Goal: Information Seeking & Learning: Find specific fact

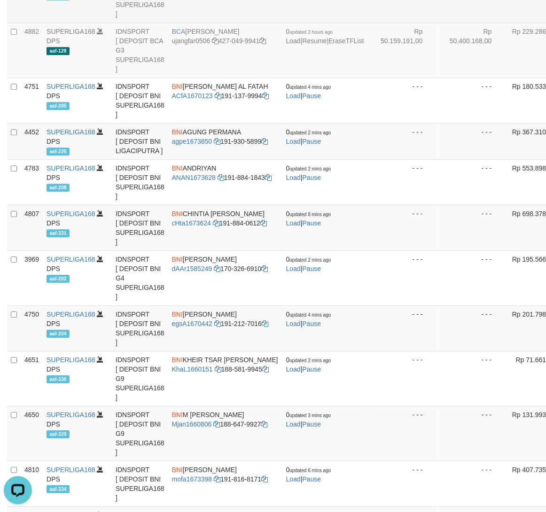
scroll to position [1269, 0]
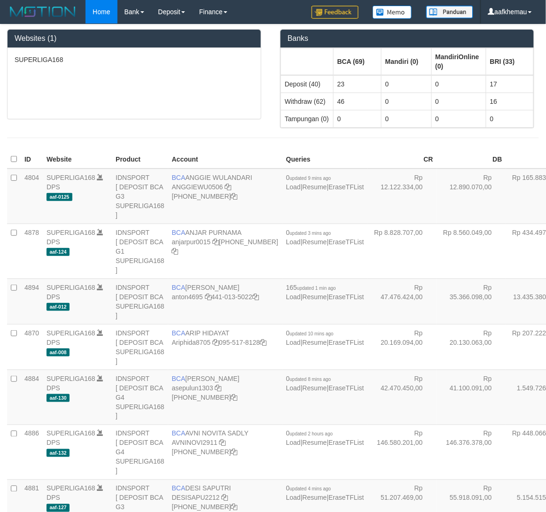
click at [196, 85] on div "SUPERLIGA168" at bounding box center [134, 83] width 253 height 71
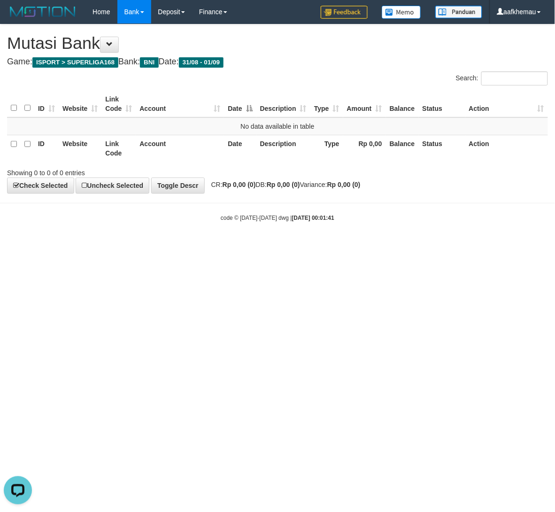
drag, startPoint x: 421, startPoint y: 256, endPoint x: 415, endPoint y: 190, distance: 65.5
click at [420, 246] on html "Toggle navigation Home Bank Account List Load By Website Group [ISPORT] SUPERLI…" at bounding box center [277, 123] width 555 height 246
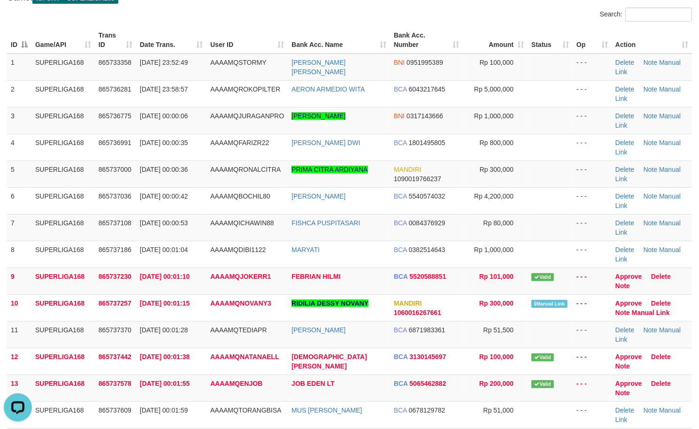
scroll to position [62, 0]
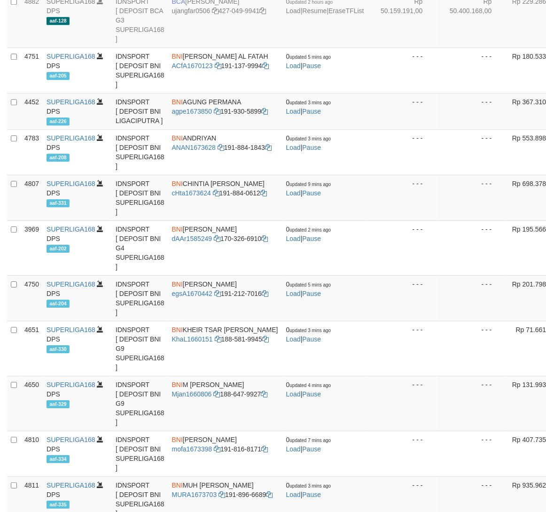
scroll to position [1331, 0]
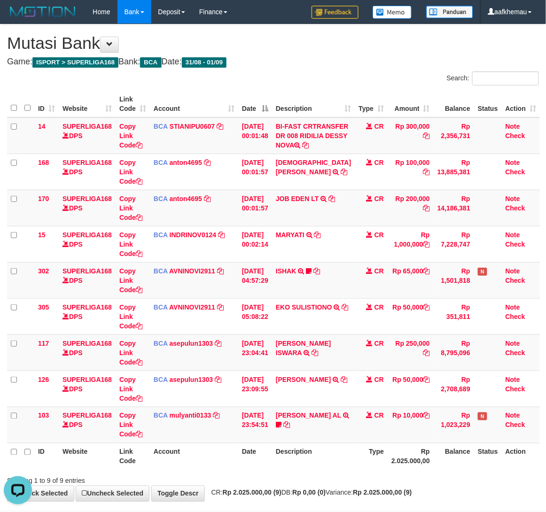
click at [324, 54] on div "**********" at bounding box center [273, 262] width 546 height 477
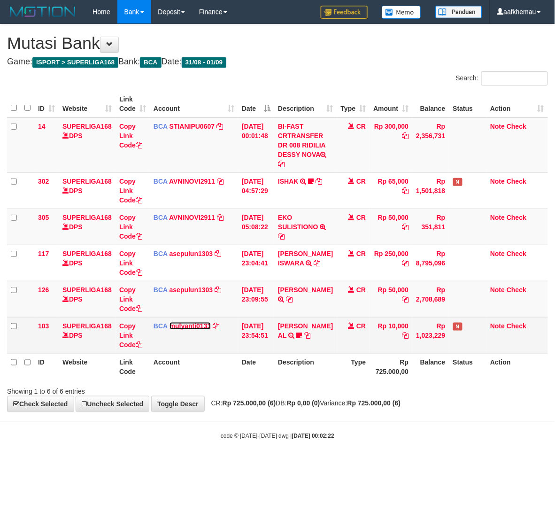
click at [202, 330] on link "mulyanti0133" at bounding box center [191, 326] width 42 height 8
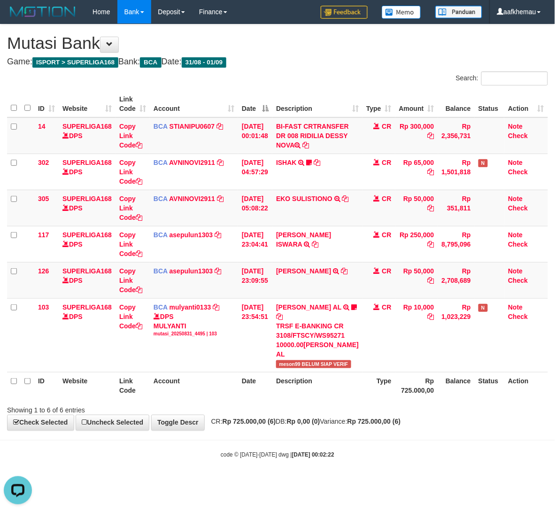
drag, startPoint x: 351, startPoint y: 70, endPoint x: 354, endPoint y: 75, distance: 5.7
click at [353, 74] on div "**********" at bounding box center [277, 227] width 555 height 406
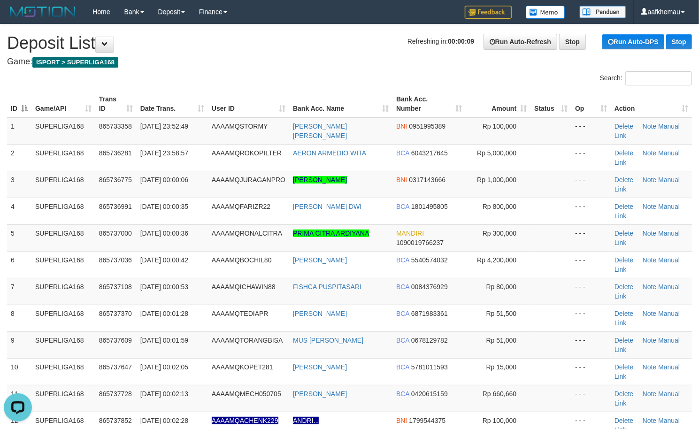
click at [259, 60] on h4 "Game: ISPORT > SUPERLIGA168" at bounding box center [349, 61] width 685 height 9
click at [377, 40] on h1 "Refreshing in: 00:00:05 Run Auto-Refresh Stop Run Auto-DPS Stop Deposit List" at bounding box center [349, 43] width 685 height 19
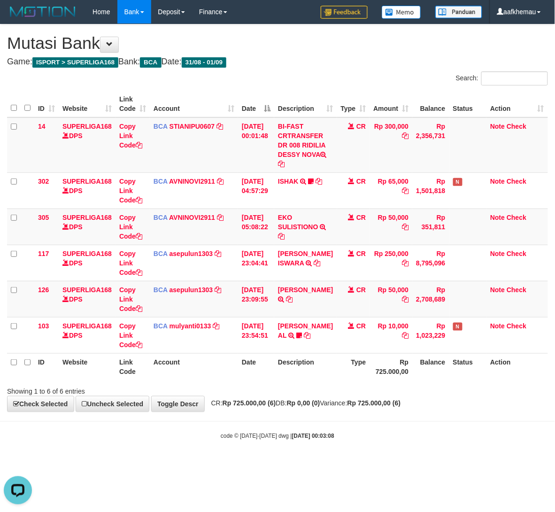
click at [374, 396] on div "Showing 1 to 6 of 6 entries" at bounding box center [277, 389] width 555 height 13
click at [342, 70] on div "**********" at bounding box center [277, 217] width 555 height 387
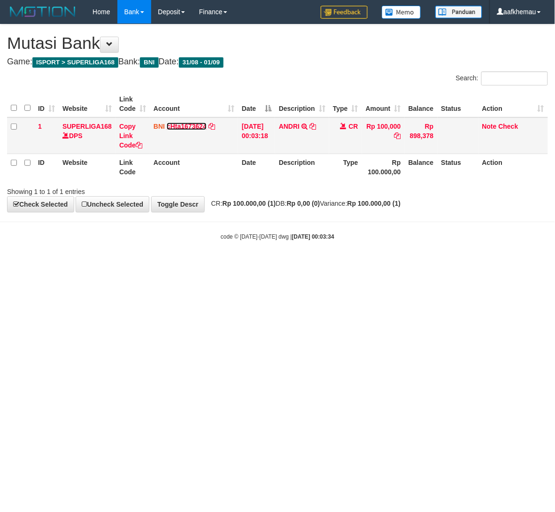
click at [203, 126] on link "cHta1673624" at bounding box center [187, 127] width 40 height 8
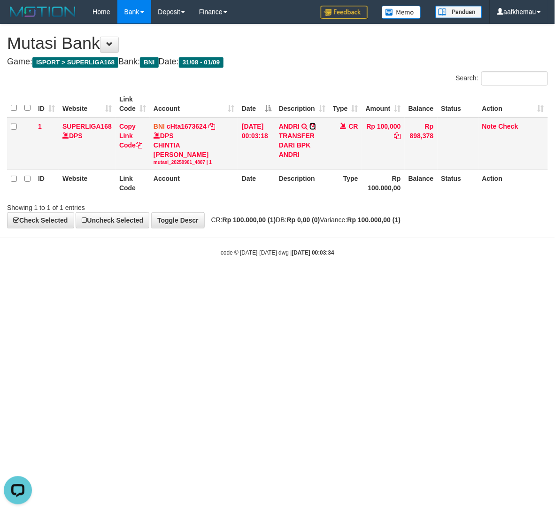
click at [315, 124] on icon at bounding box center [313, 126] width 7 height 7
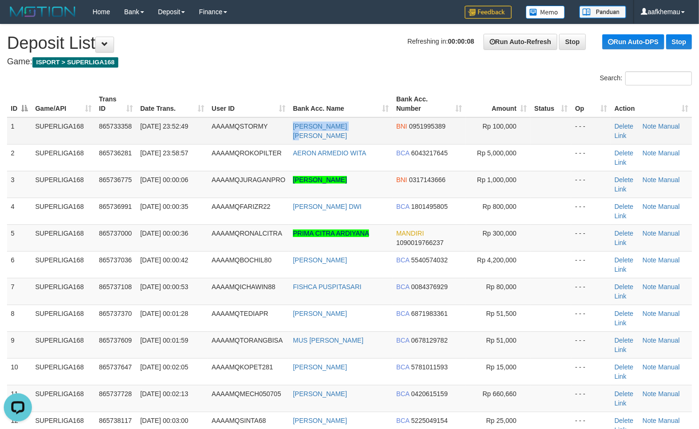
drag, startPoint x: 302, startPoint y: 132, endPoint x: 287, endPoint y: 132, distance: 16.0
click at [287, 132] on tr "1 SUPERLIGA168 865733358 31/08/2025 23:52:49 AAAAMQSTORMY RESSA ELDA FIANI BNI …" at bounding box center [349, 130] width 685 height 27
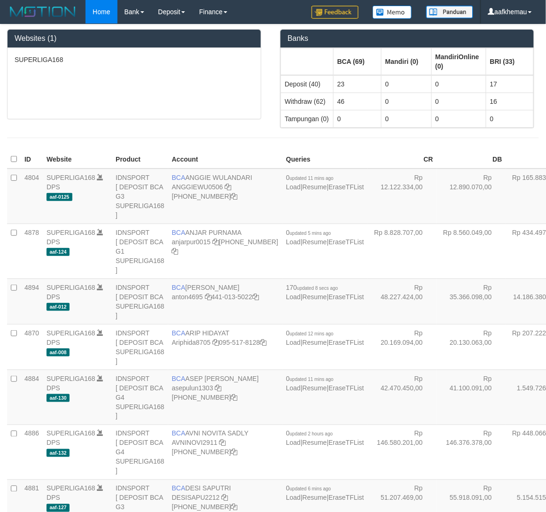
click at [176, 91] on div "SUPERLIGA168" at bounding box center [134, 83] width 253 height 71
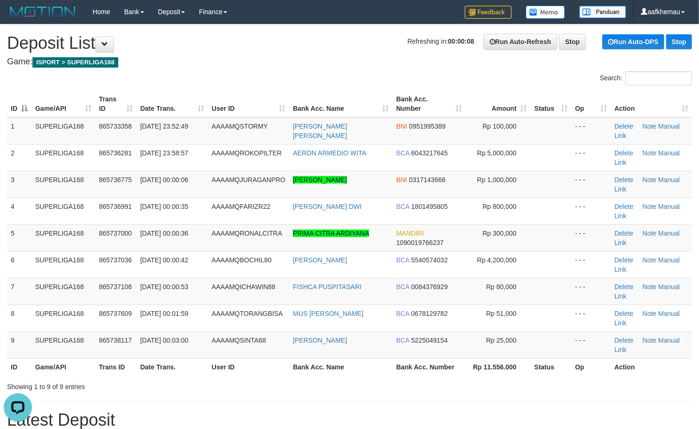
drag, startPoint x: 344, startPoint y: 50, endPoint x: 342, endPoint y: 74, distance: 24.0
drag, startPoint x: 355, startPoint y: 184, endPoint x: 309, endPoint y: 185, distance: 46.0
click at [309, 185] on td "[PERSON_NAME]" at bounding box center [340, 184] width 103 height 27
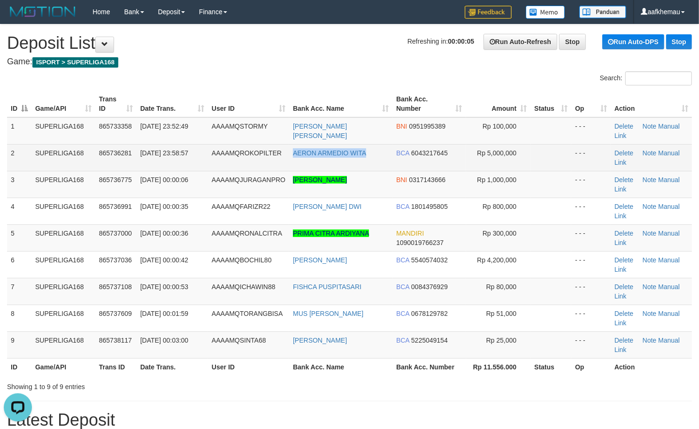
copy link "AERON ARMEDIO WITA"
drag, startPoint x: 381, startPoint y: 151, endPoint x: 291, endPoint y: 158, distance: 90.4
click at [291, 158] on td "AERON ARMEDIO WITA" at bounding box center [340, 157] width 103 height 27
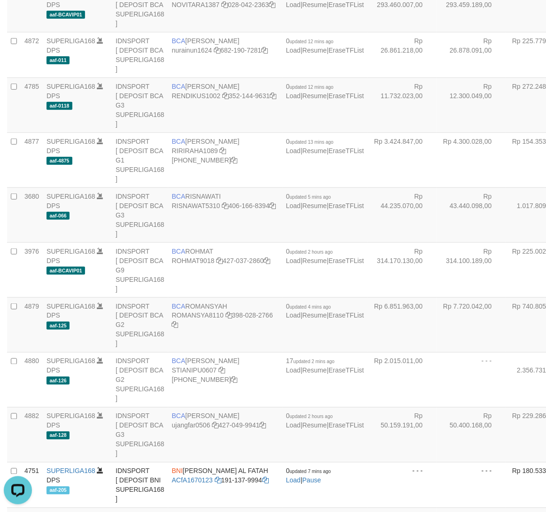
scroll to position [914, 0]
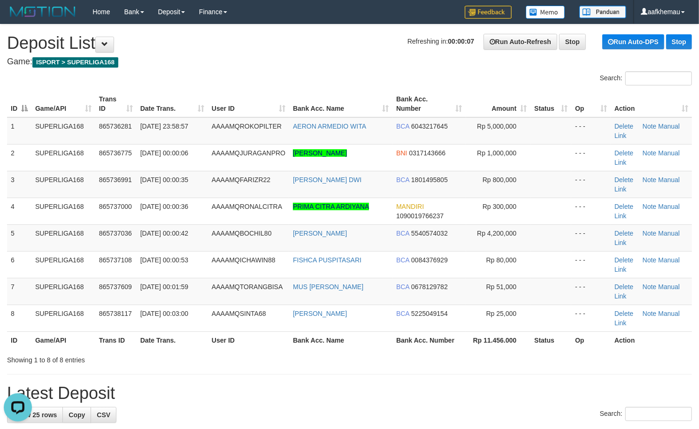
click at [216, 62] on h4 "Game: ISPORT > SUPERLIGA168" at bounding box center [349, 61] width 685 height 9
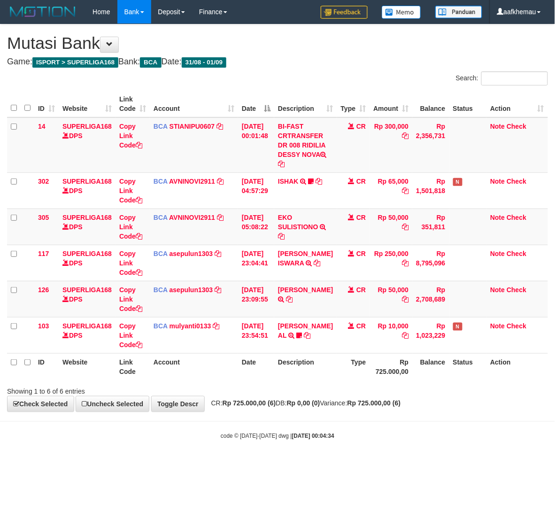
click at [307, 440] on strong "2025/09/01 00:04:34" at bounding box center [313, 436] width 42 height 7
click at [387, 426] on body "Toggle navigation Home Bank Account List Load By Website Group [ISPORT] SUPERLI…" at bounding box center [277, 232] width 555 height 464
click at [342, 62] on h4 "Game: ISPORT > SUPERLIGA168 Bank: BCA Date: 31/08 - 01/09" at bounding box center [277, 61] width 541 height 9
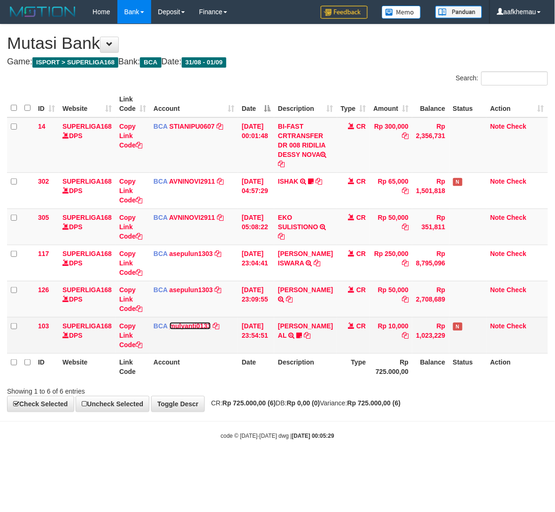
click at [199, 330] on link "mulyanti0133" at bounding box center [191, 326] width 42 height 8
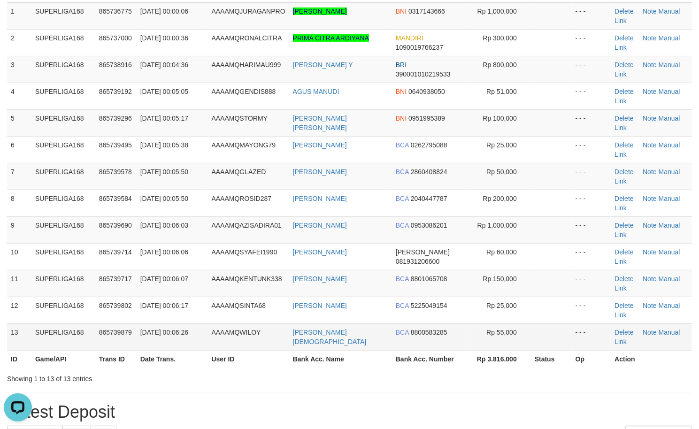
scroll to position [125, 0]
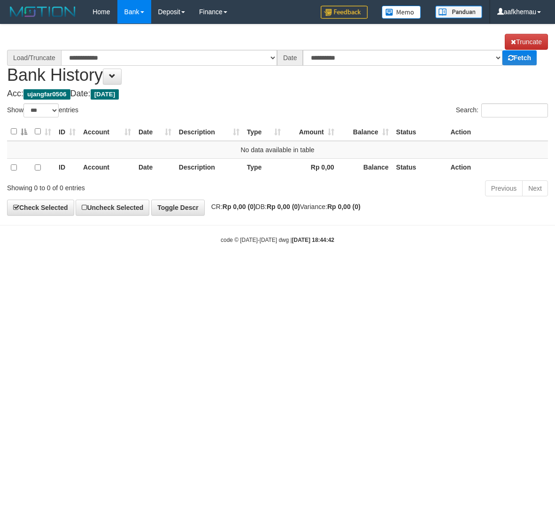
select select "***"
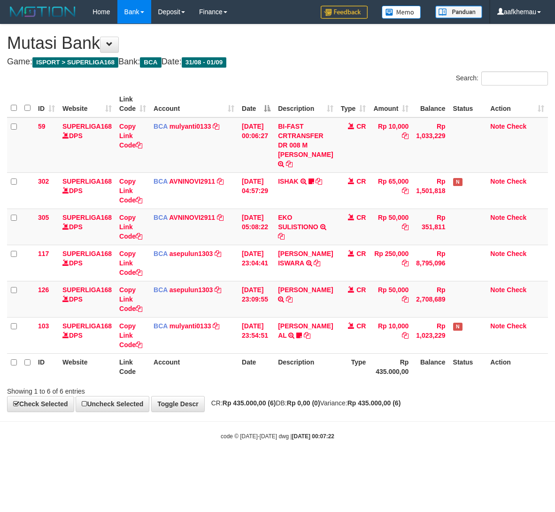
click at [314, 436] on body "Toggle navigation Home Bank Account List Load By Website Group [ISPORT] SUPERLI…" at bounding box center [277, 232] width 555 height 464
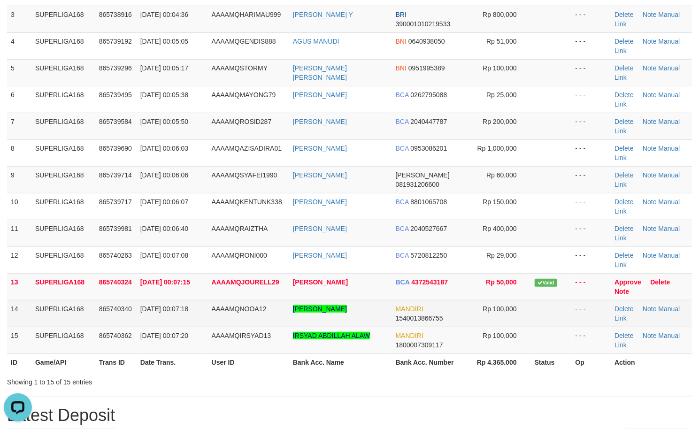
scroll to position [188, 0]
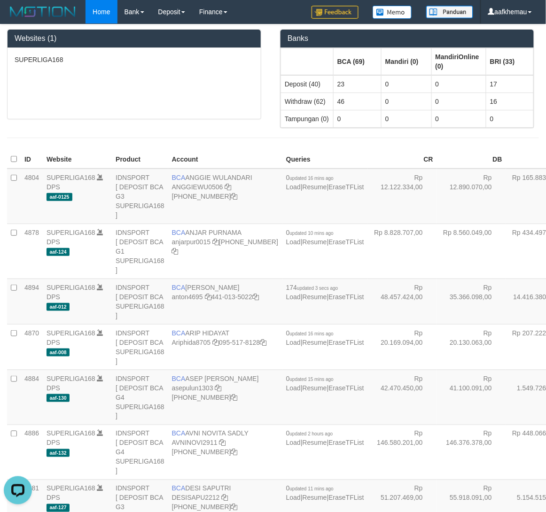
scroll to position [1331, 0]
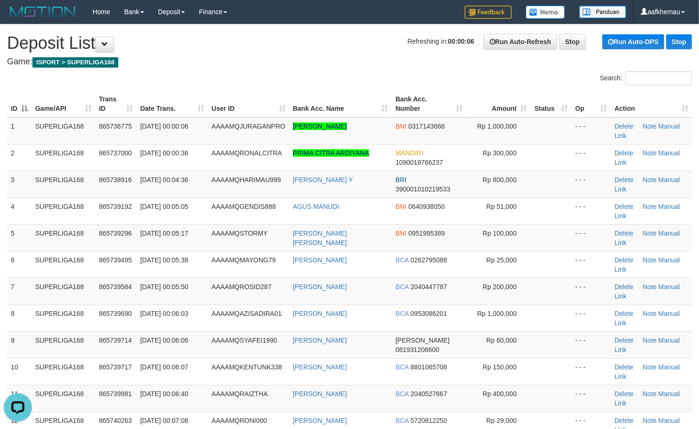
click at [237, 60] on h4 "Game: ISPORT > SUPERLIGA168" at bounding box center [349, 61] width 685 height 9
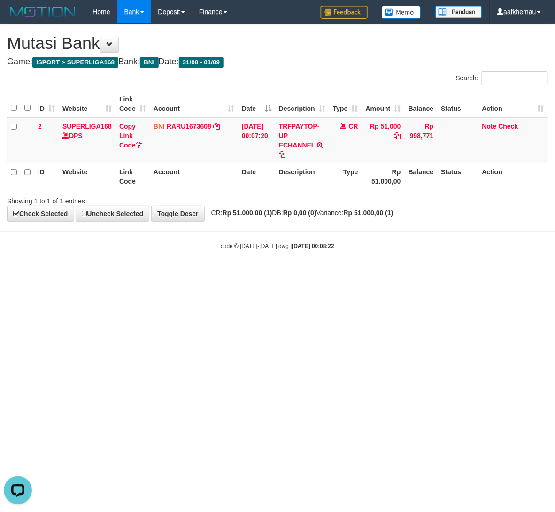
click at [343, 274] on html "Toggle navigation Home Bank Account List Load By Website Group [ISPORT] SUPERLI…" at bounding box center [277, 137] width 555 height 274
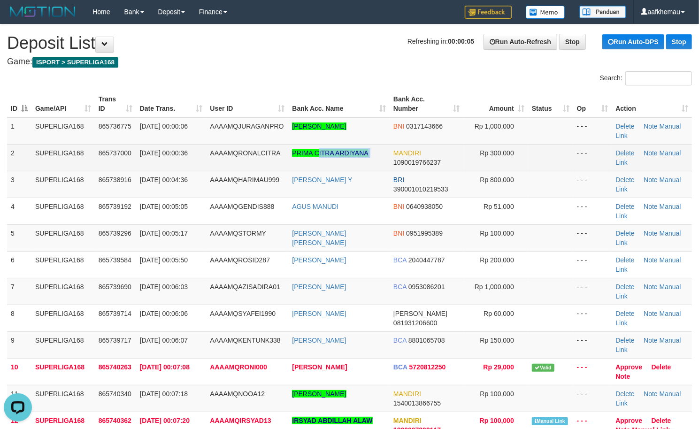
drag, startPoint x: 392, startPoint y: 151, endPoint x: 295, endPoint y: 158, distance: 96.6
click at [318, 160] on tr "2 SUPERLIGA168 865737000 01/09/2025 00:00:36 AAAAMQRONALCITRA PRIMA CITRA ARDIY…" at bounding box center [349, 157] width 685 height 27
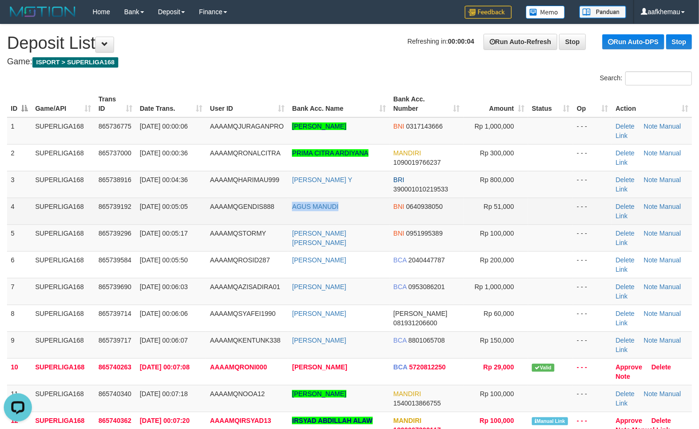
copy link "AGUS MANUDI"
drag, startPoint x: 374, startPoint y: 204, endPoint x: 277, endPoint y: 209, distance: 97.3
click at [277, 209] on tr "4 SUPERLIGA168 865739192 01/09/2025 00:05:05 AAAAMQGENDIS888 AGUS MANUDI BNI 06…" at bounding box center [349, 211] width 685 height 27
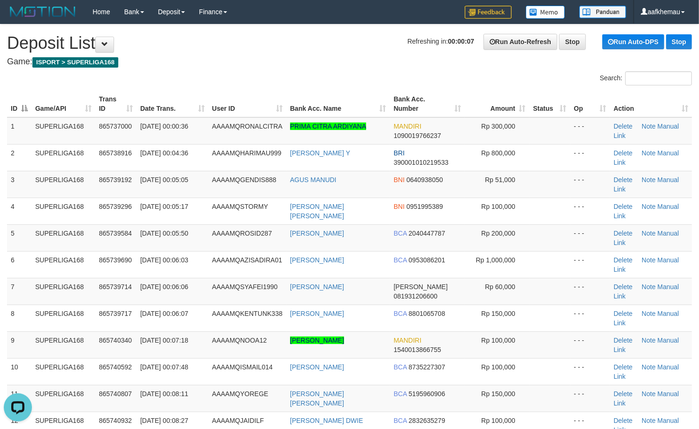
click at [309, 61] on h4 "Game: ISPORT > SUPERLIGA168" at bounding box center [349, 61] width 685 height 9
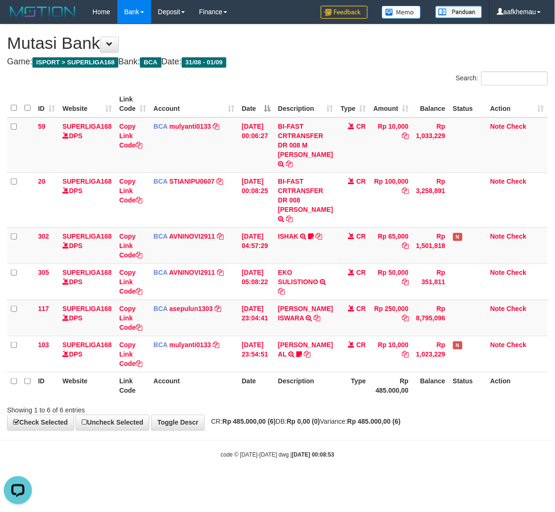
click at [382, 415] on div "Showing 1 to 6 of 6 entries" at bounding box center [277, 408] width 555 height 13
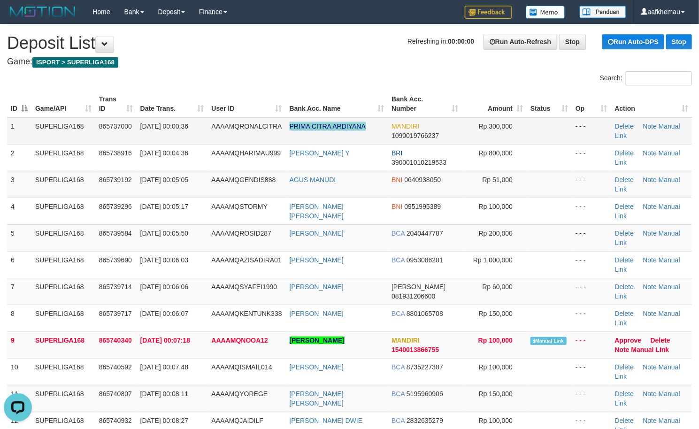
drag, startPoint x: 367, startPoint y: 128, endPoint x: 290, endPoint y: 135, distance: 76.9
click at [290, 135] on td "PRIMA CITRA ARDIYANA" at bounding box center [337, 130] width 102 height 27
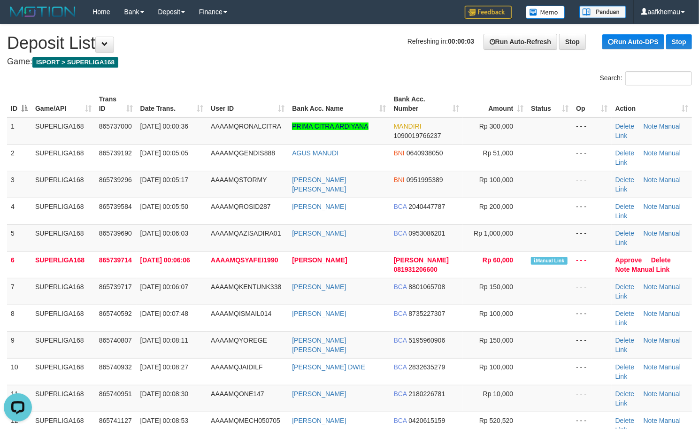
click at [266, 66] on h4 "Game: ISPORT > SUPERLIGA168" at bounding box center [349, 61] width 685 height 9
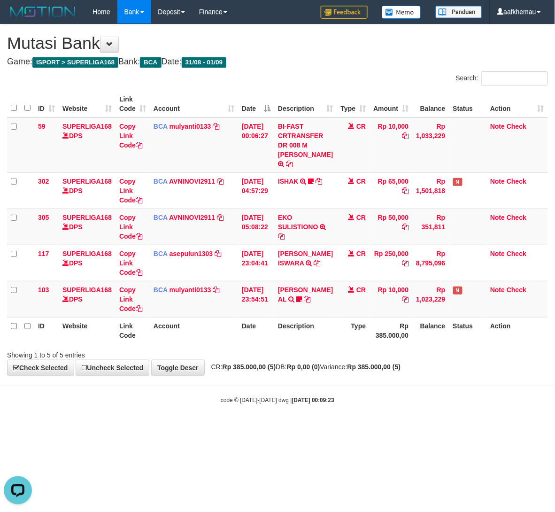
click at [474, 386] on hr at bounding box center [277, 385] width 555 height 0
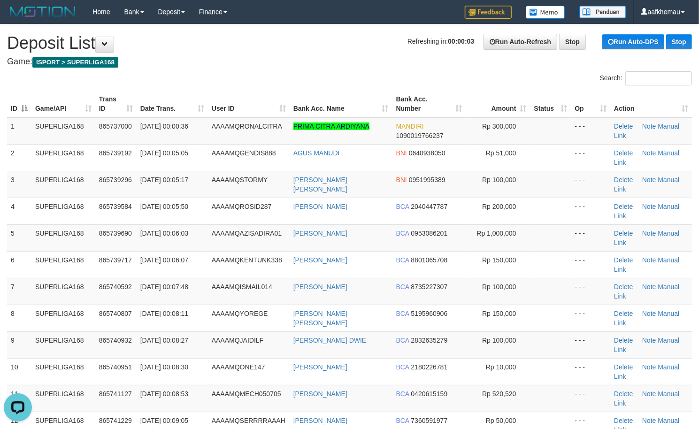
click at [286, 43] on h1 "Refreshing in: 00:00:03 Run Auto-Refresh Stop Run Auto-DPS Stop Deposit List" at bounding box center [349, 43] width 685 height 19
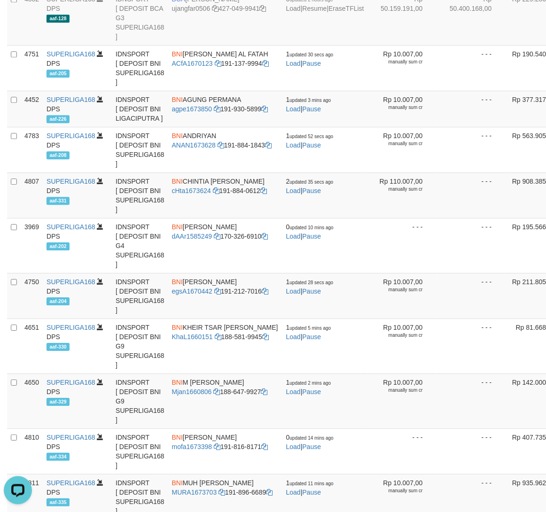
scroll to position [32, 0]
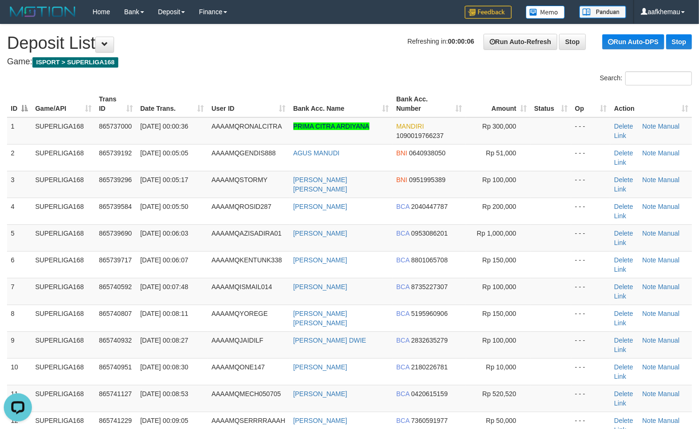
click at [278, 57] on h4 "Game: ISPORT > SUPERLIGA168" at bounding box center [349, 61] width 685 height 9
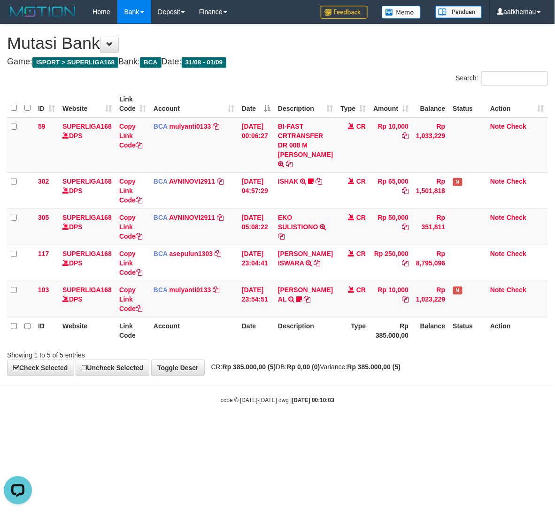
click at [470, 397] on body "Toggle navigation Home Bank Account List Load By Website Group [ISPORT] SUPERLI…" at bounding box center [277, 214] width 555 height 428
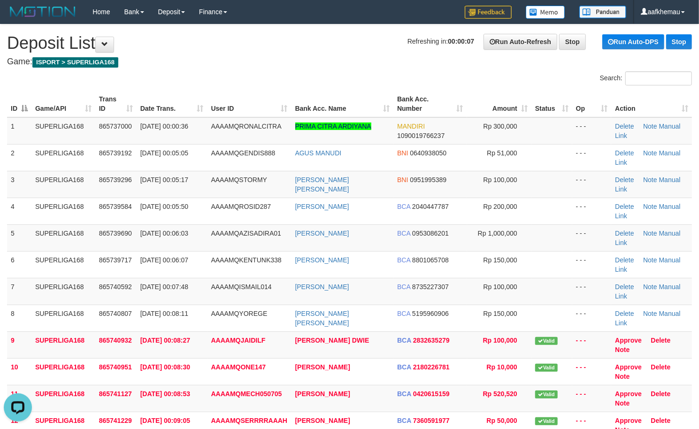
click at [286, 51] on h1 "Refreshing in: 00:00:07 Run Auto-Refresh Stop Run Auto-DPS Stop Deposit List" at bounding box center [349, 43] width 685 height 19
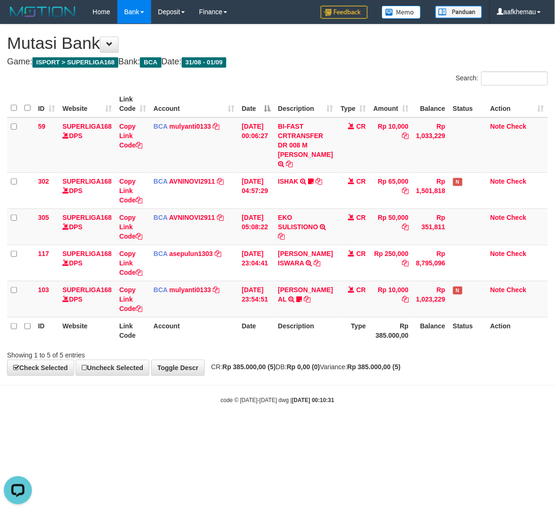
drag, startPoint x: 368, startPoint y: 423, endPoint x: 374, endPoint y: 421, distance: 6.3
click at [369, 423] on body "Toggle navigation Home Bank Account List Load By Website Group [ISPORT] SUPERLI…" at bounding box center [277, 214] width 555 height 428
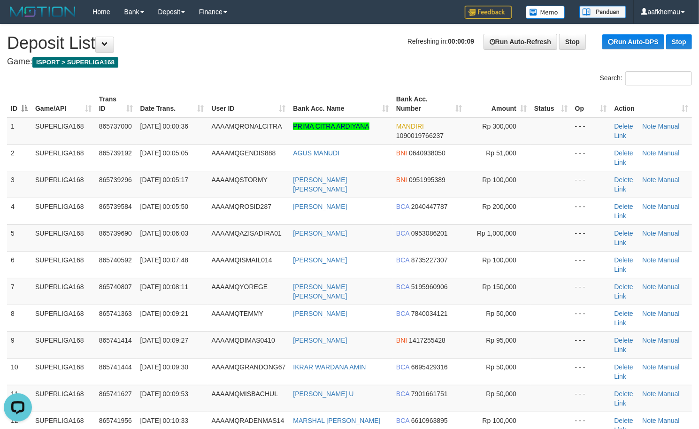
click at [230, 50] on h1 "Refreshing in: 00:00:09 Run Auto-Refresh Stop Run Auto-DPS Stop Deposit List" at bounding box center [349, 43] width 685 height 19
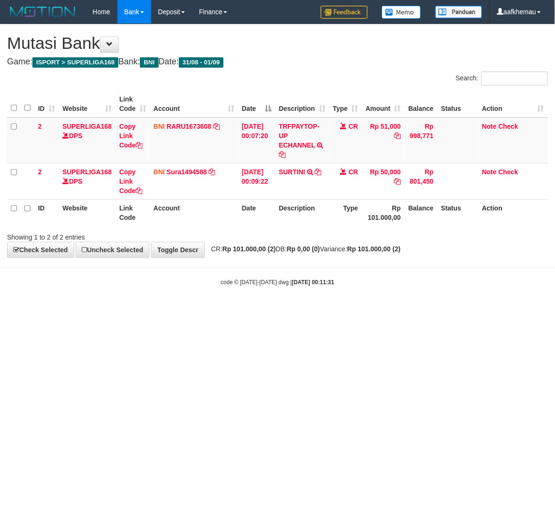
click at [376, 310] on html "Toggle navigation Home Bank Account List Load By Website Group [ISPORT] SUPERLI…" at bounding box center [277, 155] width 555 height 310
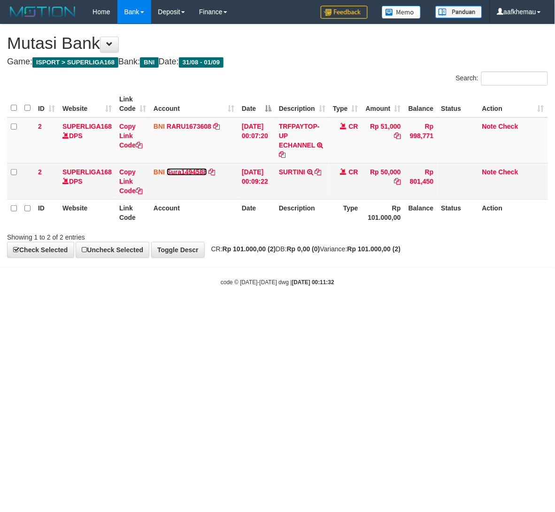
click at [179, 171] on link "Sura1494588" at bounding box center [187, 172] width 40 height 8
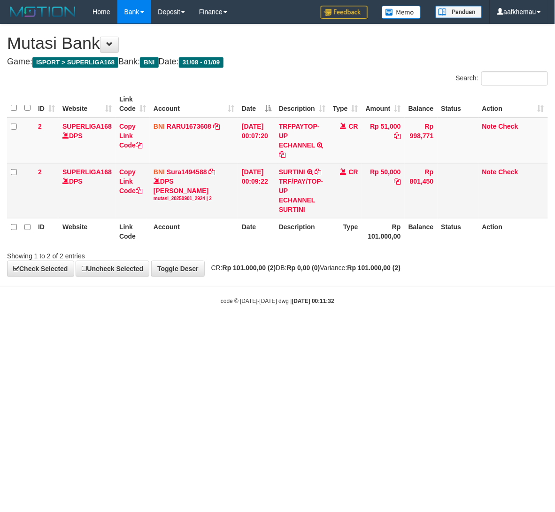
click at [325, 170] on td "SURTINI TRF/PAY/TOP-UP ECHANNEL SURTINI" at bounding box center [302, 190] width 54 height 55
click at [322, 171] on icon at bounding box center [318, 172] width 7 height 7
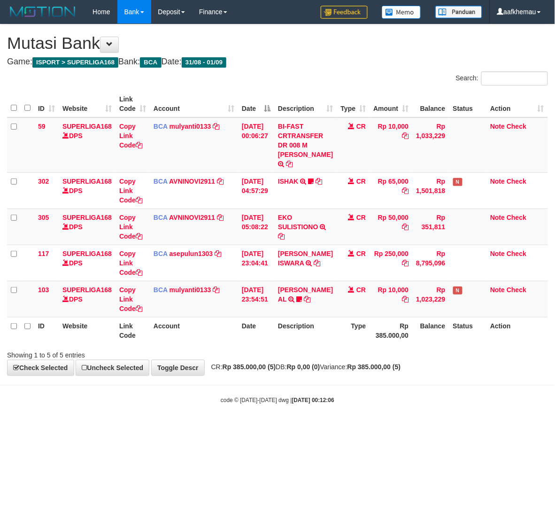
click at [359, 400] on body "Toggle navigation Home Bank Account List Load By Website Group [ISPORT] SUPERLI…" at bounding box center [277, 214] width 555 height 428
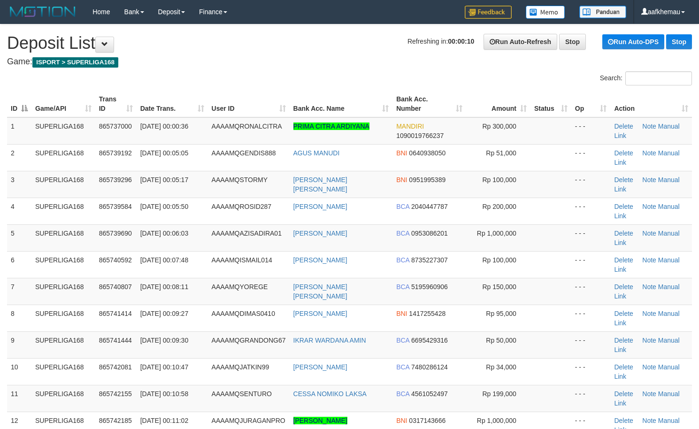
click at [240, 74] on div "Search:" at bounding box center [349, 79] width 699 height 16
copy span "RONALCITRA"
drag, startPoint x: 285, startPoint y: 127, endPoint x: 240, endPoint y: 136, distance: 45.0
click at [240, 136] on td "AAAAMQRONALCITRA" at bounding box center [249, 130] width 82 height 27
click at [239, 82] on div "Search:" at bounding box center [349, 79] width 699 height 16
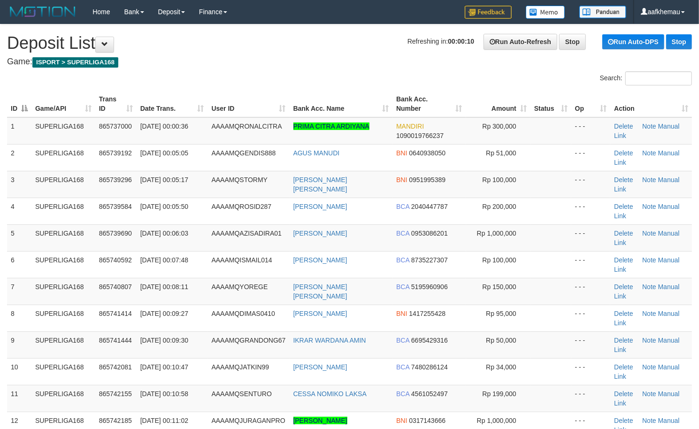
click at [347, 72] on div "Search:" at bounding box center [349, 79] width 699 height 16
click at [312, 37] on h1 "Refreshing in: 00:00:09 Run Auto-Refresh Stop Run Auto-DPS Stop Deposit List" at bounding box center [349, 43] width 685 height 19
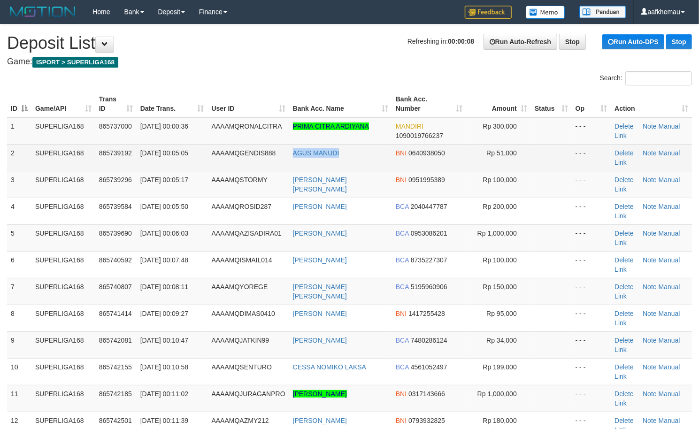
copy tr "AGUS MANUDI"
drag, startPoint x: 369, startPoint y: 158, endPoint x: 284, endPoint y: 158, distance: 84.5
click at [284, 158] on tr "2 SUPERLIGA168 865739192 01/09/2025 00:05:05 AAAAMQGENDIS888 AGUS MANUDI BNI 06…" at bounding box center [349, 157] width 685 height 27
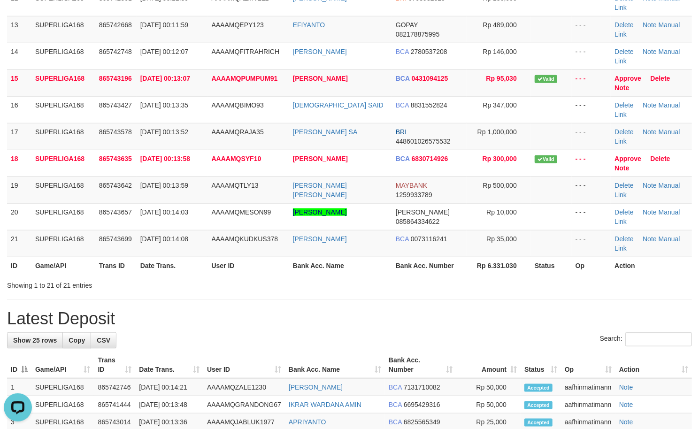
click at [301, 31] on div "**********" at bounding box center [349, 253] width 699 height 1303
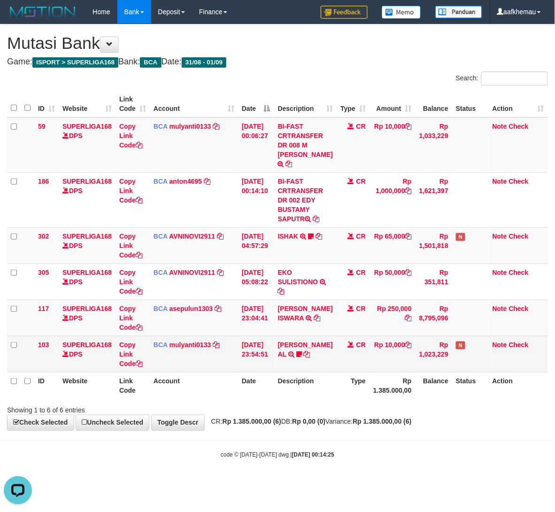
click at [188, 359] on td "BCA mulyanti0133 DPS [PERSON_NAME] mutasi_20250831_4495 | 103 mutasi_20250831_4…" at bounding box center [194, 354] width 88 height 36
click at [195, 349] on link "mulyanti0133" at bounding box center [191, 345] width 42 height 8
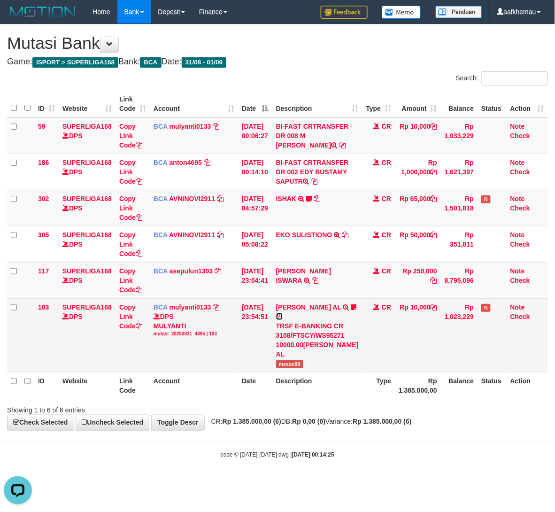
click at [283, 320] on icon at bounding box center [279, 316] width 7 height 7
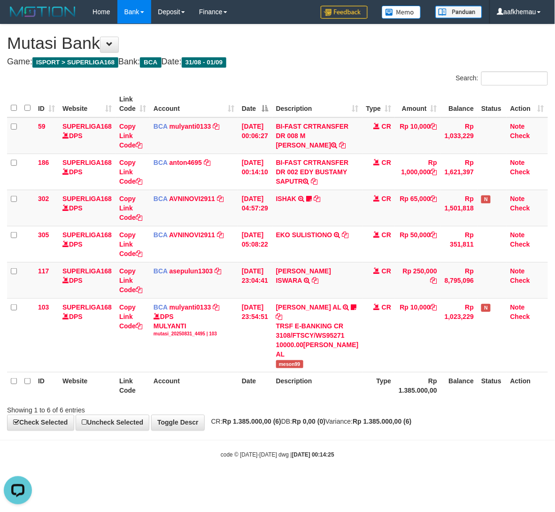
click at [450, 430] on div "**********" at bounding box center [277, 227] width 555 height 406
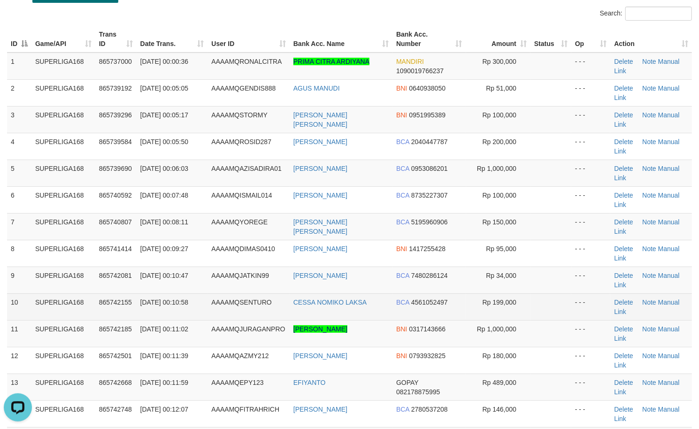
scroll to position [62, 0]
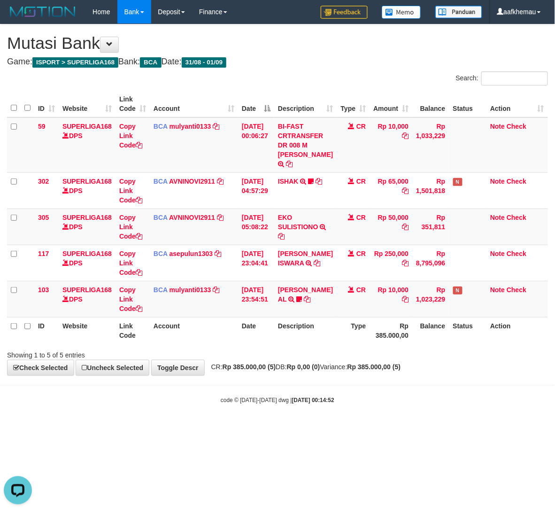
click at [314, 375] on div "**********" at bounding box center [277, 199] width 555 height 351
click at [340, 59] on h4 "Game: ISPORT > SUPERLIGA168 Bank: BCA Date: 31/08 - 01/09" at bounding box center [277, 61] width 541 height 9
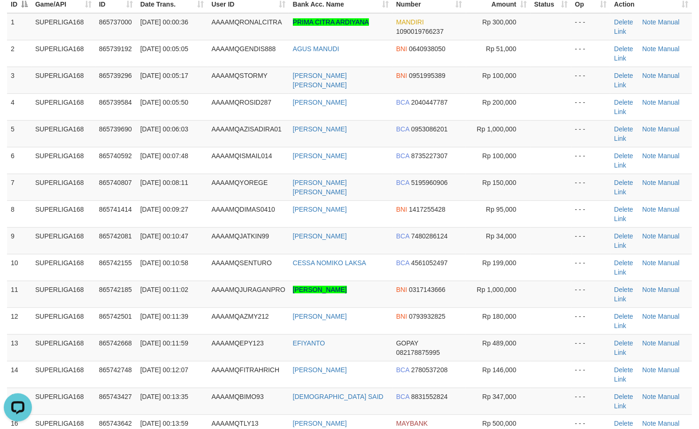
scroll to position [66, 0]
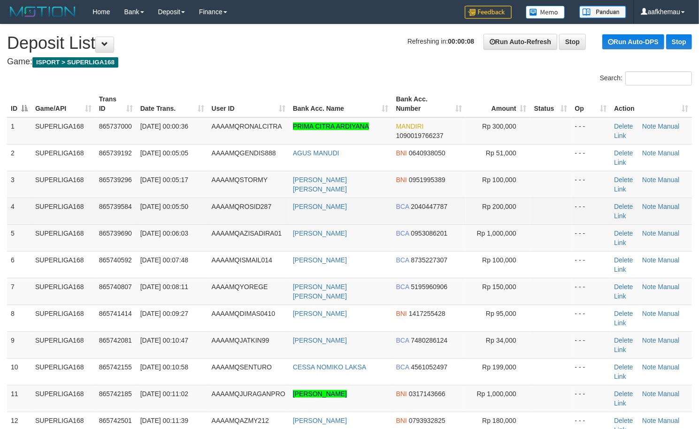
drag, startPoint x: 373, startPoint y: 205, endPoint x: 279, endPoint y: 208, distance: 94.0
click at [279, 208] on tr "4 SUPERLIGA168 865739584 [DATE] 00:05:50 AAAAMQROSID287 [PERSON_NAME] BCA 20404…" at bounding box center [349, 211] width 685 height 27
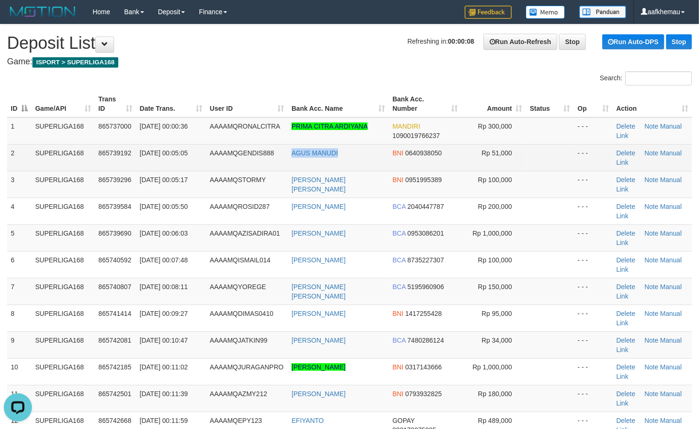
copy tr "AGUS MANUDI"
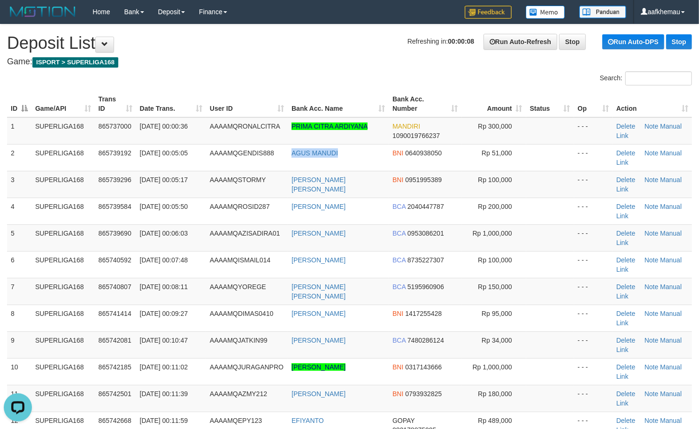
drag, startPoint x: 318, startPoint y: 158, endPoint x: 6, endPoint y: 143, distance: 313.2
click at [281, 160] on tr "2 SUPERLIGA168 865739192 01/09/2025 00:05:05 AAAAMQGENDIS888 AGUS MANUDI BNI 06…" at bounding box center [349, 157] width 685 height 27
click at [275, 57] on h4 "Game: ISPORT > SUPERLIGA168" at bounding box center [349, 61] width 685 height 9
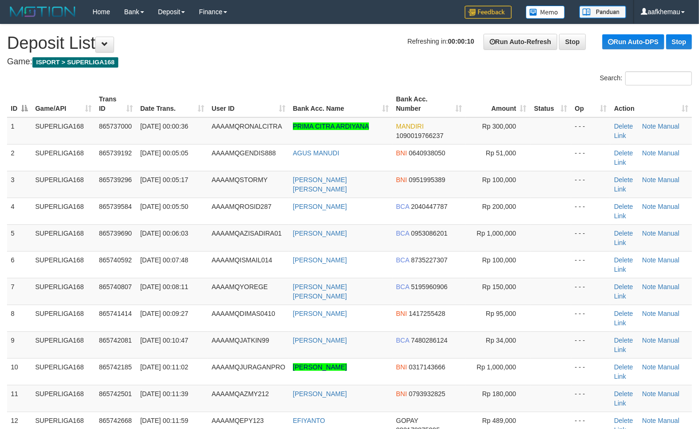
click at [292, 81] on div "Search:" at bounding box center [349, 79] width 699 height 16
click at [320, 48] on h1 "Refreshing in: 00:00:01 Run Auto-Refresh Stop Run Auto-DPS Stop Deposit List" at bounding box center [349, 43] width 685 height 19
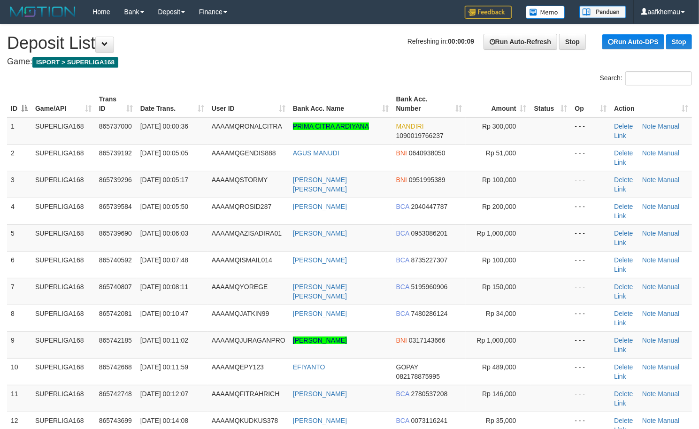
click at [242, 79] on div "Search:" at bounding box center [349, 79] width 699 height 16
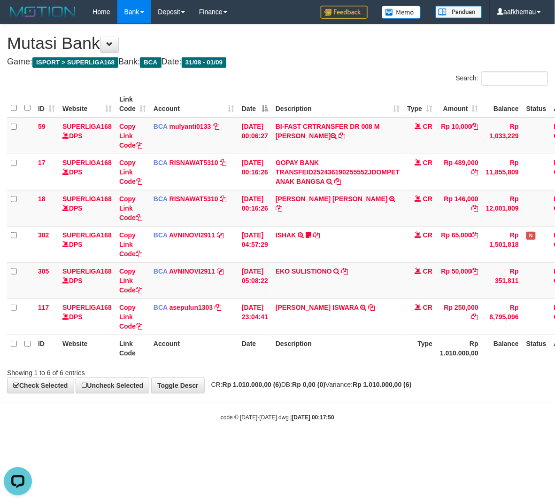
click at [427, 396] on body "Toggle navigation Home Bank Account List Load By Website Group [ISPORT] SUPERLI…" at bounding box center [277, 222] width 555 height 445
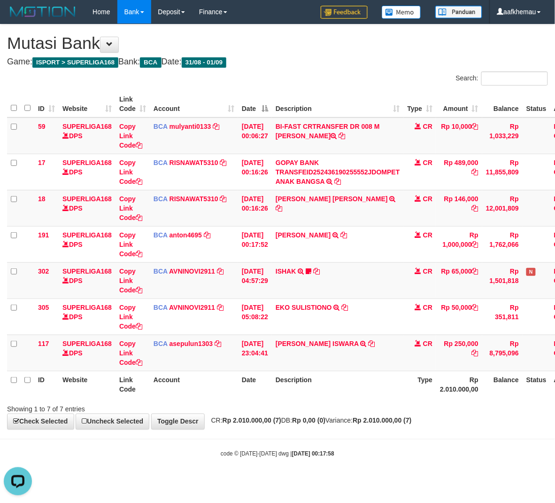
click at [322, 61] on h4 "Game: ISPORT > SUPERLIGA168 Bank: BCA Date: 31/08 - 01/09" at bounding box center [277, 61] width 541 height 9
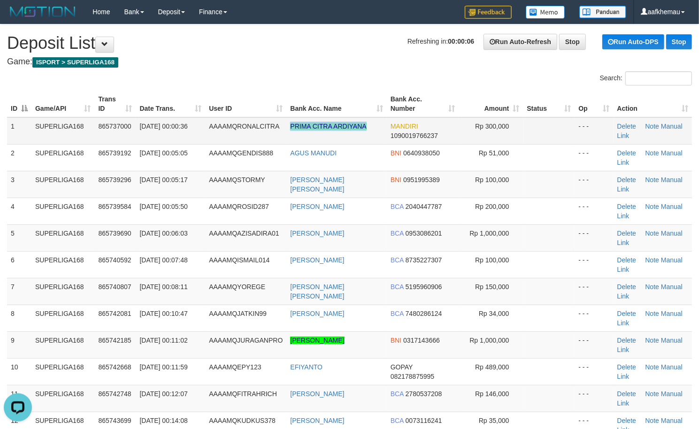
copy link "PRIMA CITRA ARDIYANA"
drag, startPoint x: 375, startPoint y: 130, endPoint x: 292, endPoint y: 140, distance: 83.7
click at [292, 140] on td "PRIMA CITRA ARDIYANA" at bounding box center [337, 130] width 100 height 27
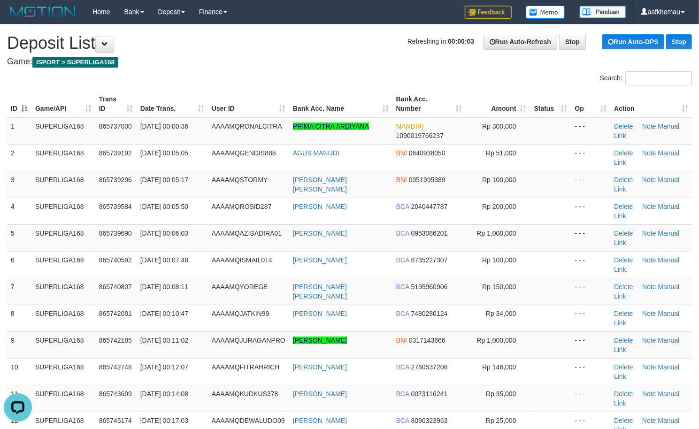
drag, startPoint x: 374, startPoint y: 39, endPoint x: 367, endPoint y: 39, distance: 7.5
click at [372, 39] on h1 "Refreshing in: 00:00:03 Run Auto-Refresh Stop Run Auto-DPS Stop Deposit List" at bounding box center [349, 43] width 685 height 19
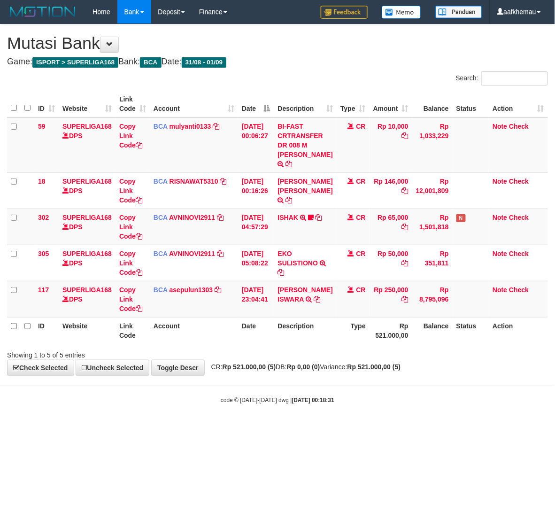
click at [399, 425] on body "Toggle navigation Home Bank Account List Load By Website Group [ISPORT] SUPERLI…" at bounding box center [277, 214] width 555 height 428
click at [198, 294] on link "asepulun1303" at bounding box center [192, 290] width 44 height 8
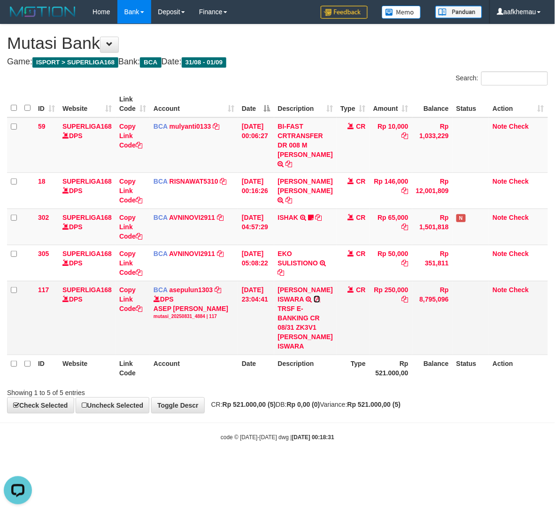
click at [320, 302] on icon at bounding box center [317, 299] width 7 height 7
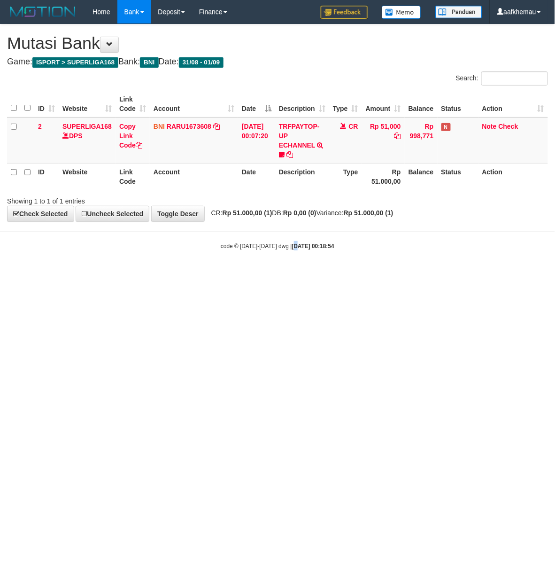
click at [285, 274] on html "Toggle navigation Home Bank Account List Load By Website Group [ISPORT] SUPERLI…" at bounding box center [277, 137] width 555 height 274
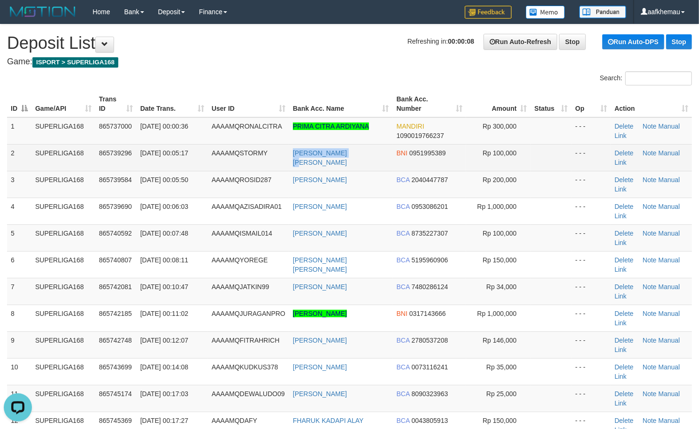
drag, startPoint x: 363, startPoint y: 149, endPoint x: 288, endPoint y: 156, distance: 74.5
click at [288, 156] on tr "2 SUPERLIGA168 865739296 01/09/2025 00:05:17 AAAAMQSTORMY RESSA ELDA FIANI BNI …" at bounding box center [349, 157] width 685 height 27
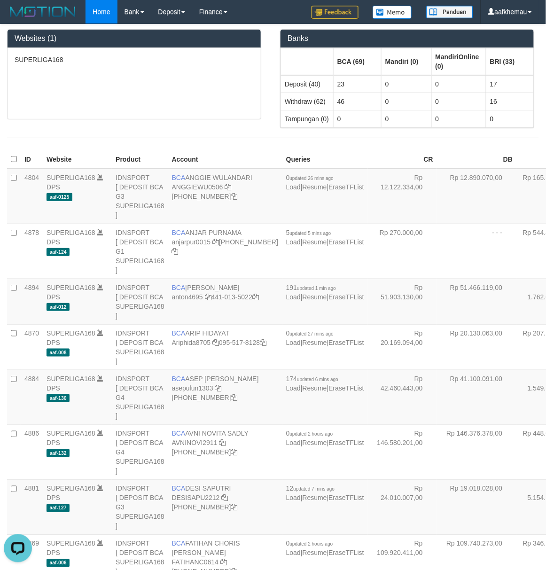
scroll to position [1747, 0]
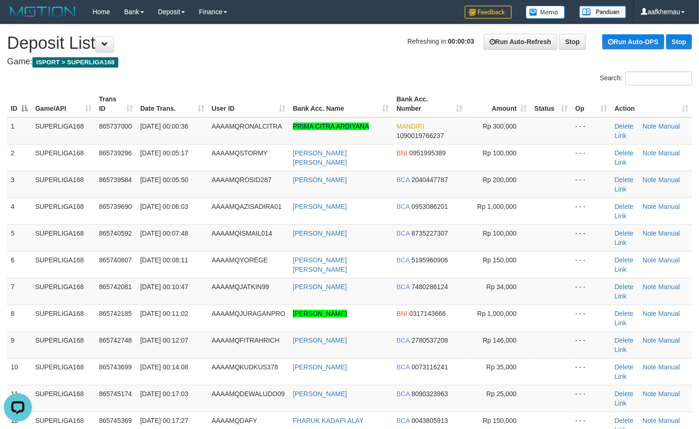
click at [269, 78] on div "Search:" at bounding box center [349, 79] width 699 height 16
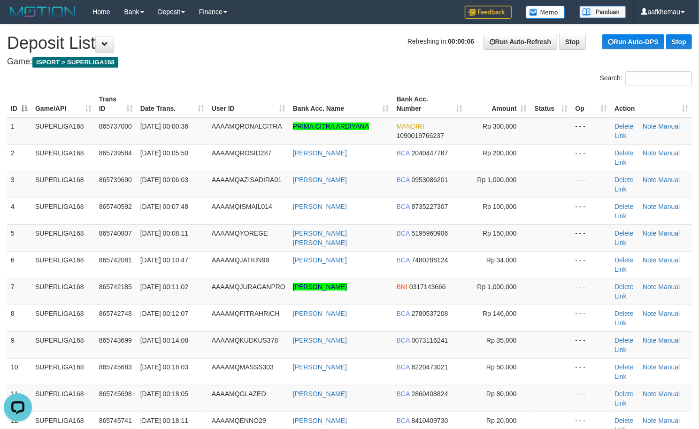
scroll to position [342, 0]
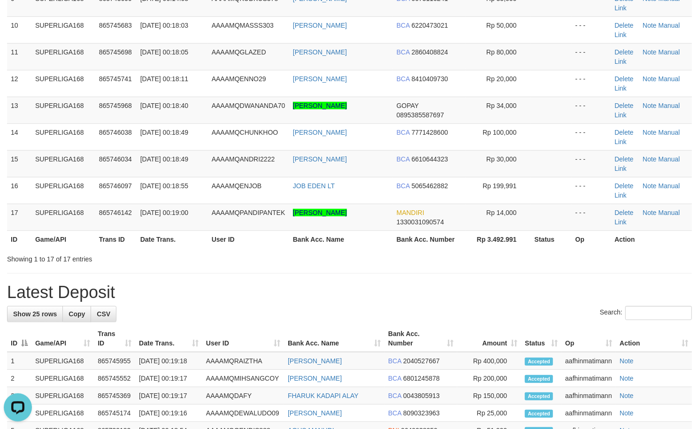
click at [192, 57] on div "**********" at bounding box center [349, 289] width 699 height 1214
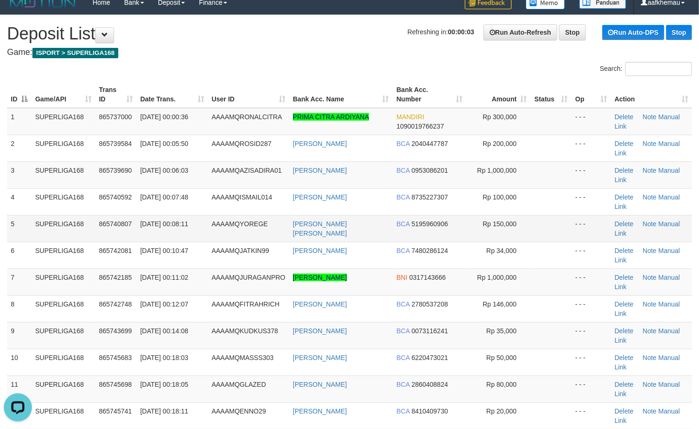
scroll to position [0, 0]
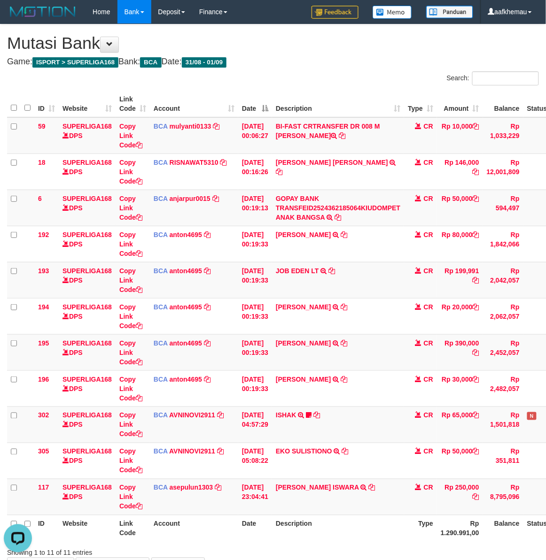
click at [327, 54] on div "**********" at bounding box center [273, 298] width 546 height 549
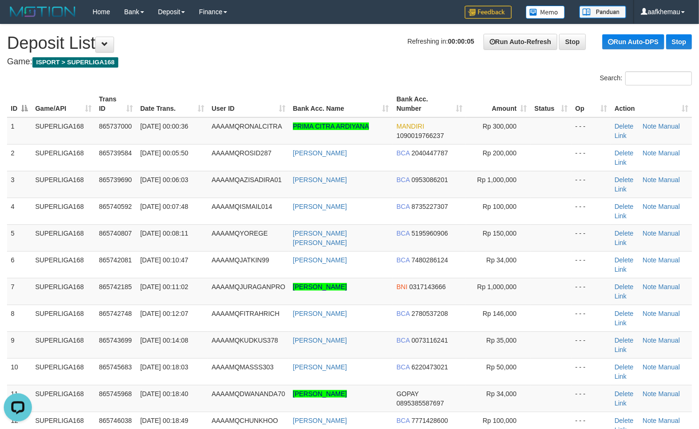
drag, startPoint x: 309, startPoint y: 57, endPoint x: 302, endPoint y: 63, distance: 9.0
click at [309, 57] on h4 "Game: ISPORT > SUPERLIGA168" at bounding box center [349, 61] width 685 height 9
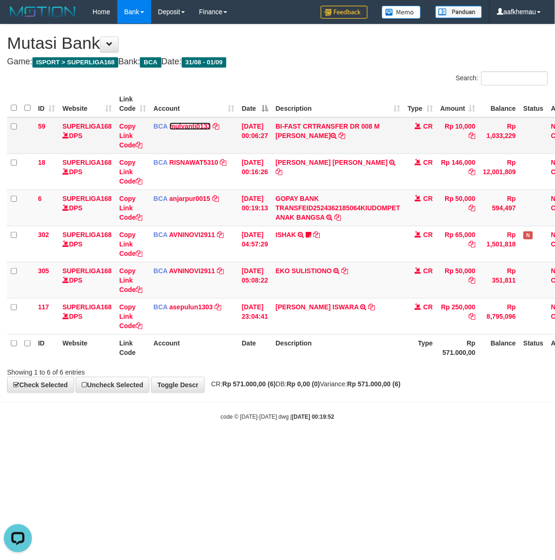
click at [177, 124] on link "mulyanti0133" at bounding box center [191, 127] width 42 height 8
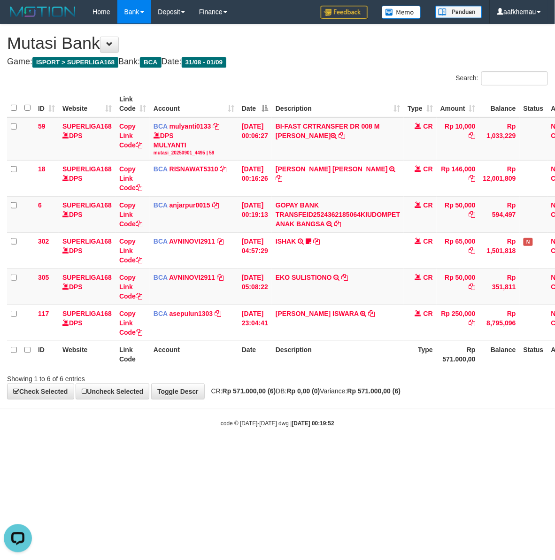
click at [360, 389] on span "CR: Rp 571.000,00 (6) DB: Rp 0,00 (0) Variance: Rp 571.000,00 (6)" at bounding box center [304, 392] width 194 height 8
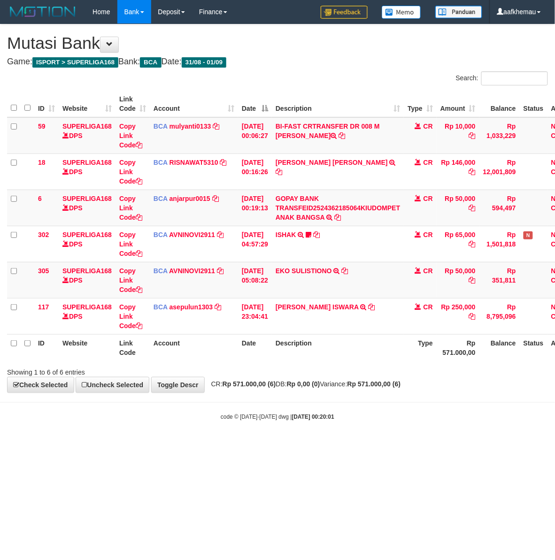
click at [354, 436] on body "Toggle navigation Home Bank Account List Load By Website Group [ISPORT] SUPERLI…" at bounding box center [277, 222] width 555 height 445
click at [185, 128] on link "mulyanti0133" at bounding box center [191, 127] width 42 height 8
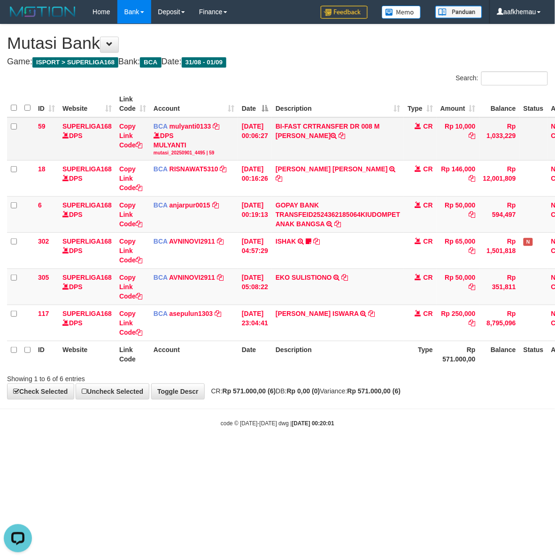
click at [395, 128] on td "BI-FAST CRTRANSFER DR 008 M [PERSON_NAME]" at bounding box center [338, 138] width 132 height 43
click at [395, 128] on td "BI-FAST CRTRANSFER DR 008 M RIZKI RAMADHAN" at bounding box center [338, 138] width 132 height 43
copy td "RIZKI"
click at [446, 432] on body "Toggle navigation Home Bank Account List Load By Website Group [ISPORT] SUPERLI…" at bounding box center [277, 226] width 555 height 452
click at [341, 64] on h4 "Game: ISPORT > SUPERLIGA168 Bank: BCA Date: 31/08 - 01/09" at bounding box center [277, 61] width 541 height 9
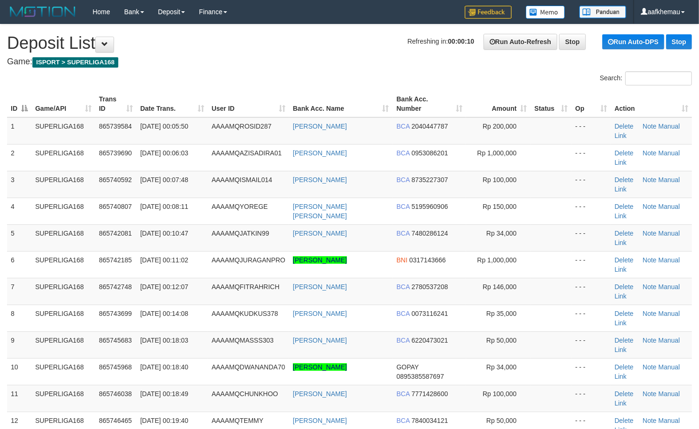
drag, startPoint x: 0, startPoint y: 0, endPoint x: 320, endPoint y: 7, distance: 320.4
click at [320, 7] on div "Home Bank Account List Load By Website Group [ISPORT] SUPERLIGA168 By Load Grou…" at bounding box center [349, 12] width 685 height 24
